Goal: Find specific page/section: Find specific page/section

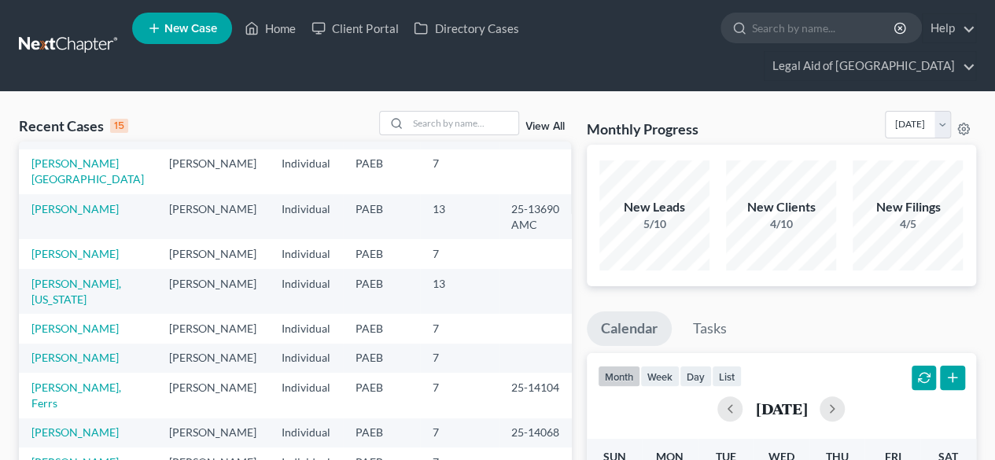
scroll to position [155, 0]
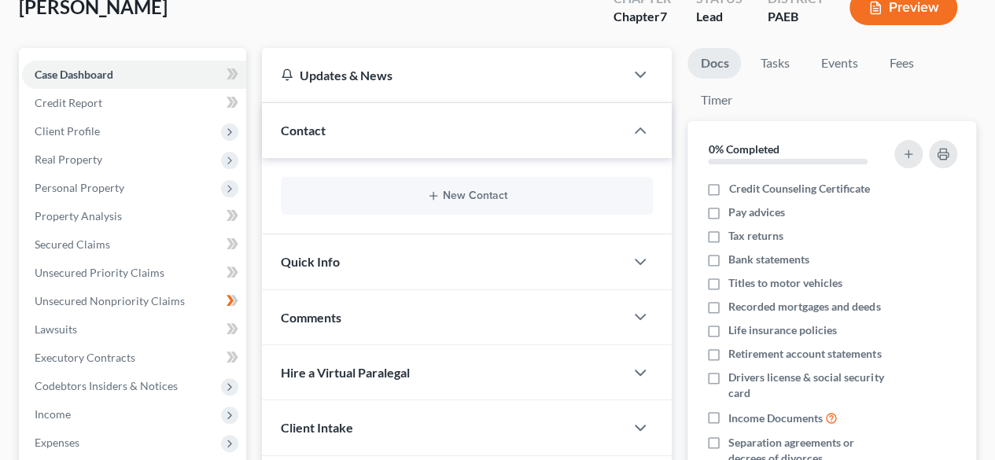
scroll to position [124, 0]
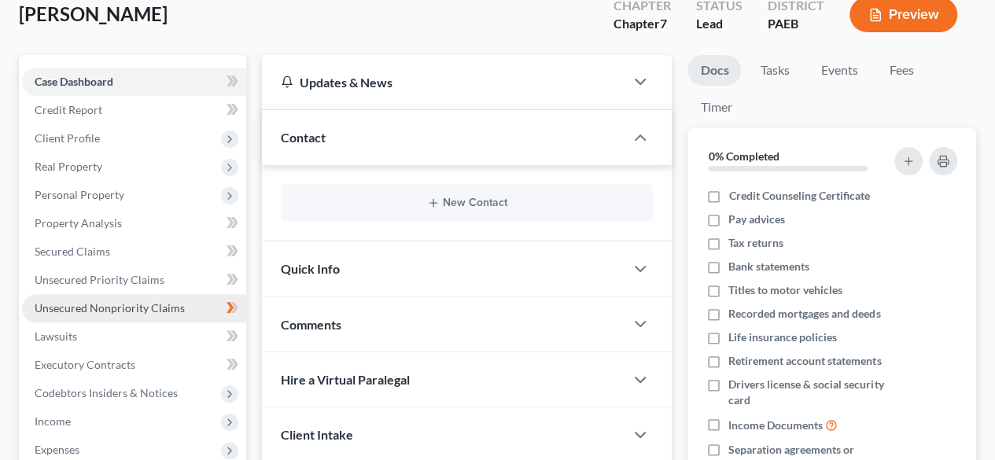
click at [144, 301] on span "Unsecured Nonpriority Claims" at bounding box center [110, 307] width 150 height 13
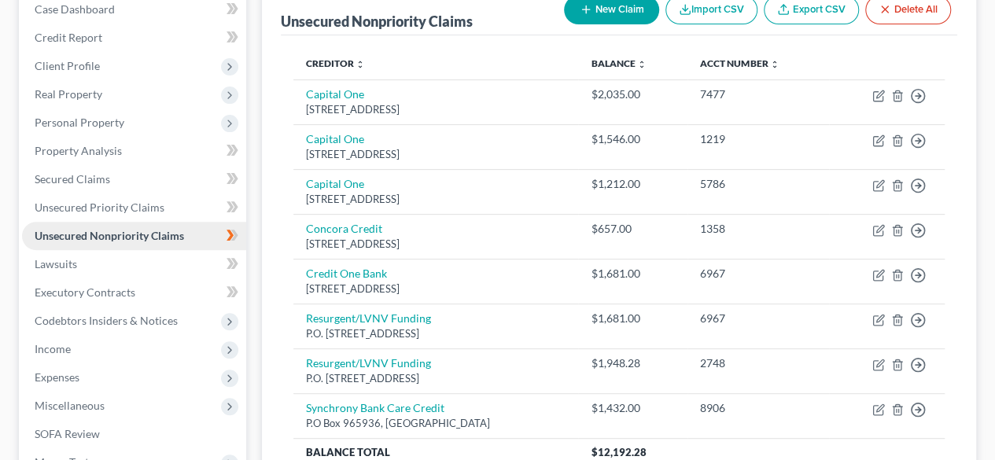
scroll to position [196, 0]
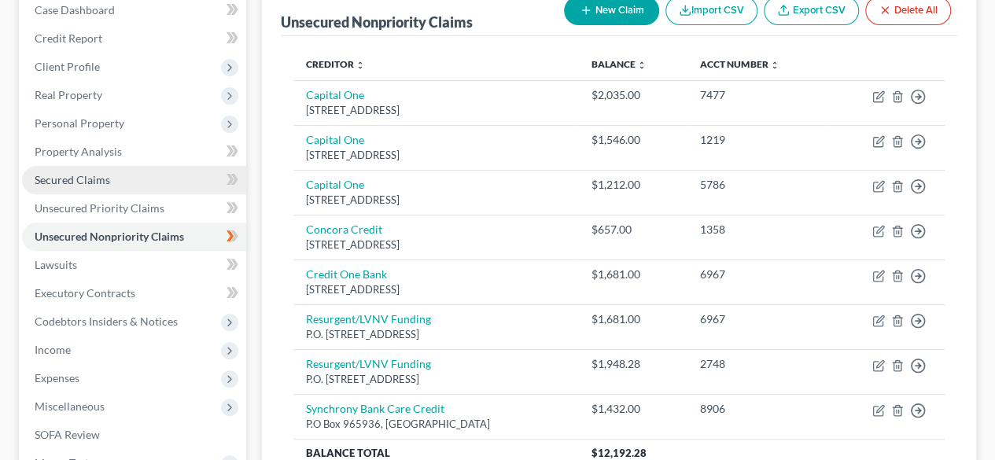
click at [104, 173] on span "Secured Claims" at bounding box center [73, 179] width 76 height 13
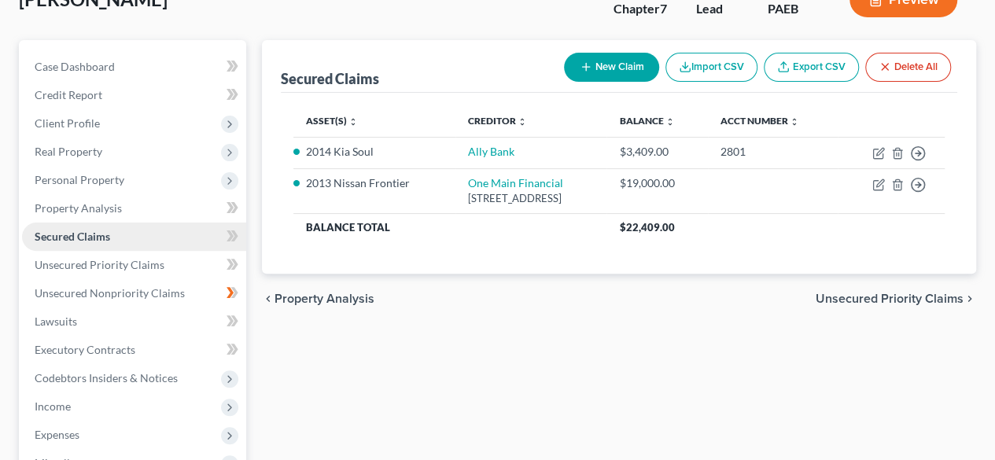
scroll to position [141, 0]
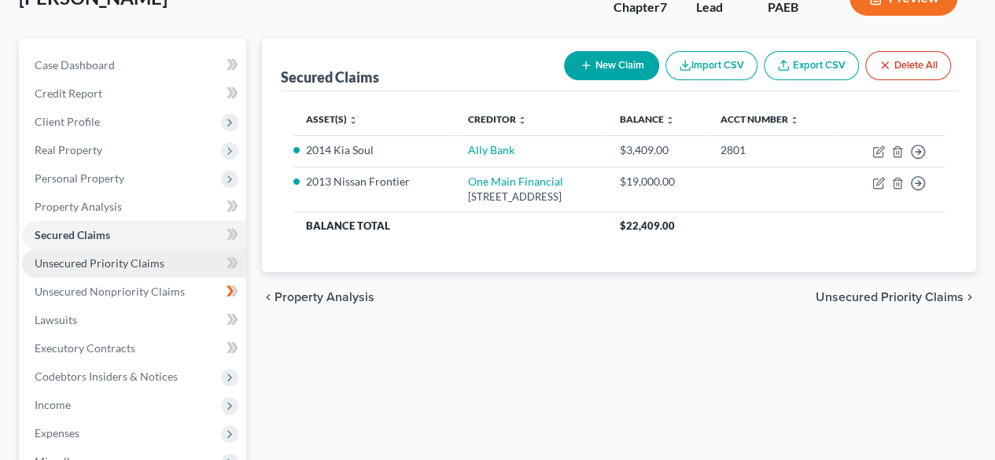
click at [135, 256] on span "Unsecured Priority Claims" at bounding box center [100, 262] width 130 height 13
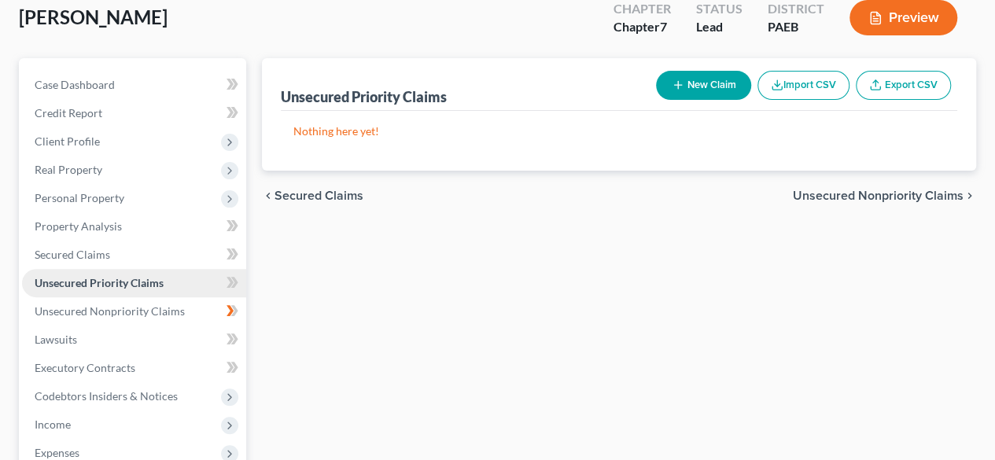
scroll to position [116, 0]
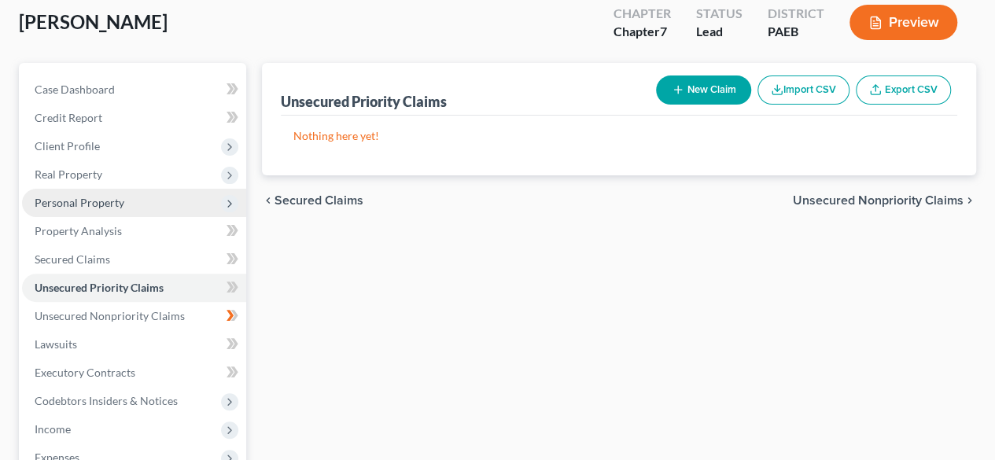
click at [149, 189] on span "Personal Property" at bounding box center [134, 203] width 224 height 28
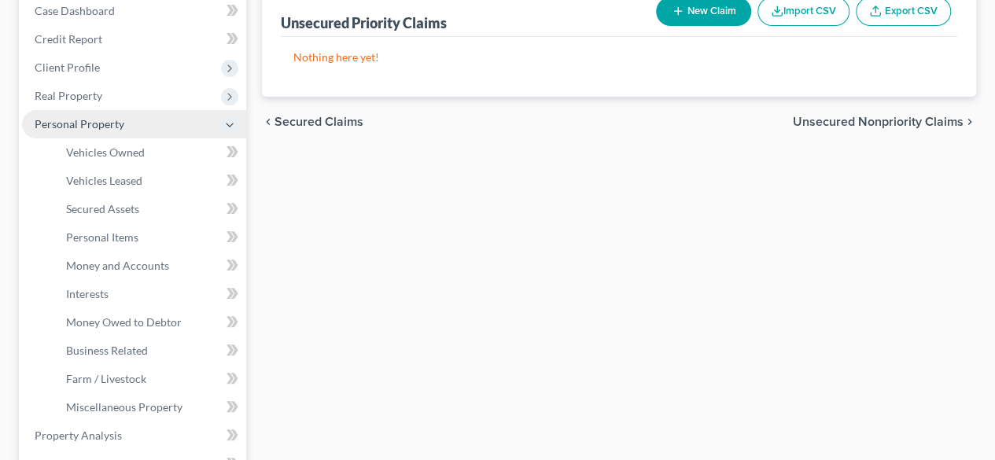
scroll to position [197, 0]
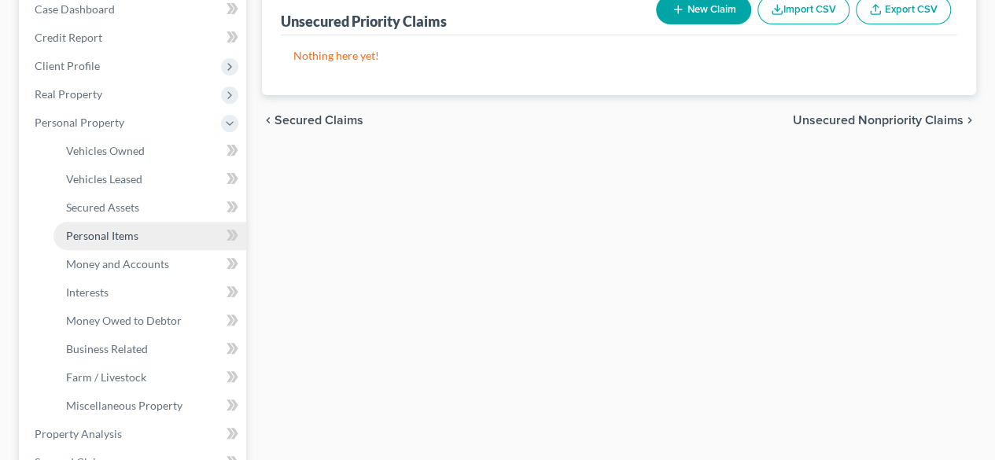
click at [137, 229] on span "Personal Items" at bounding box center [102, 235] width 72 height 13
